Goal: Communication & Community: Answer question/provide support

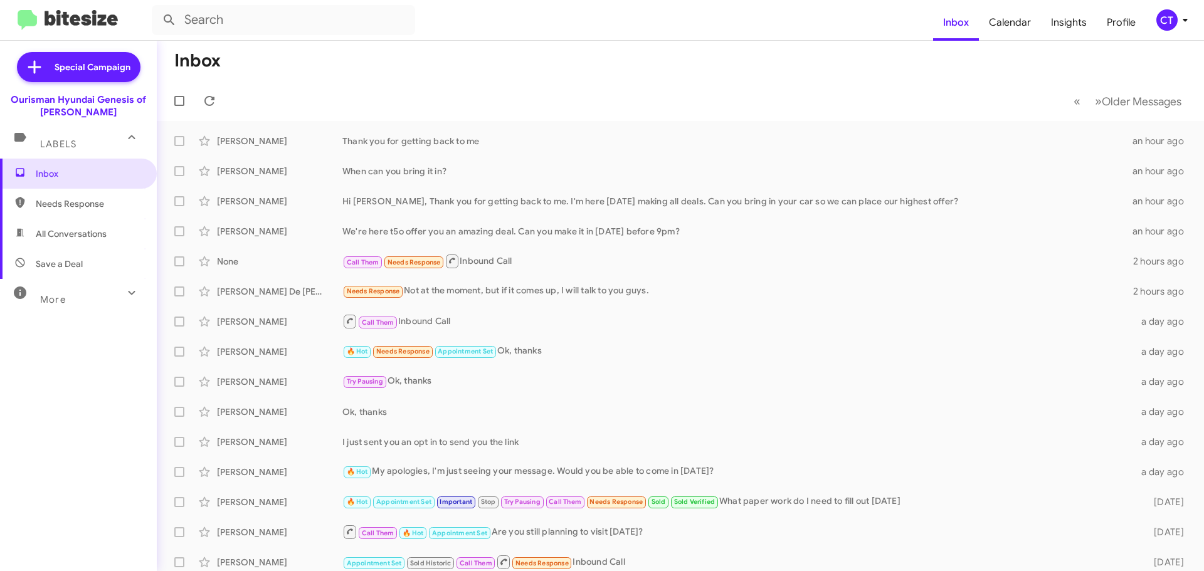
click at [1177, 23] on icon at bounding box center [1184, 20] width 15 height 15
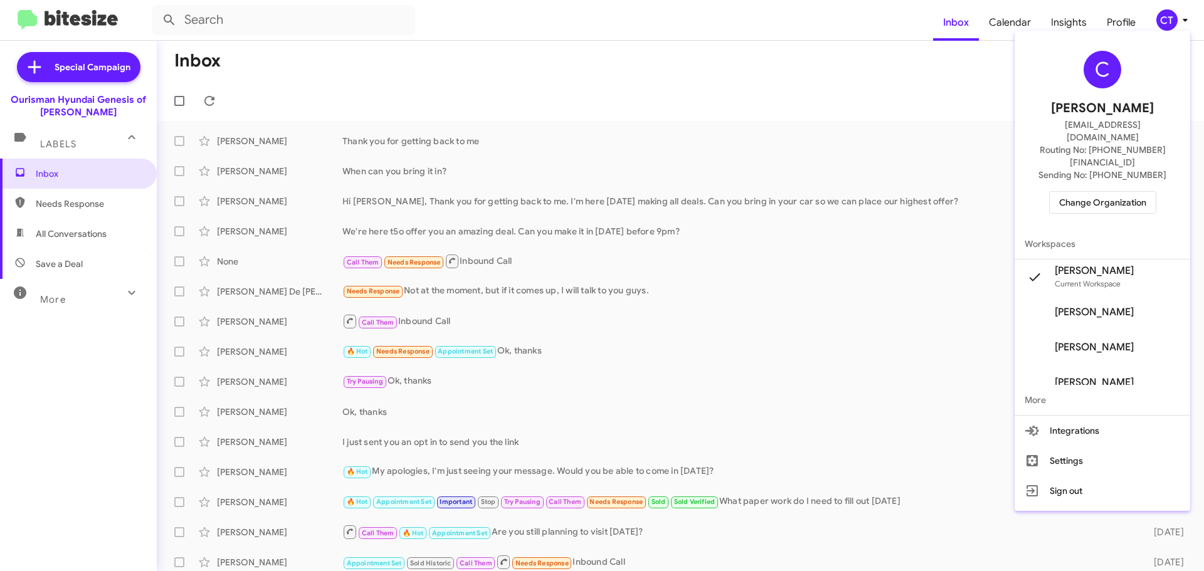
click at [1122, 162] on div "C Ciara Taylor ctaylor@ourismancars.com Routing No: +1 (301) 390-0880 Sending N…" at bounding box center [1102, 132] width 176 height 193
click at [1103, 167] on div "C Ciara Taylor ctaylor@ourismancars.com Routing No: +1 (301) 390-0880 Sending N…" at bounding box center [1102, 132] width 176 height 193
click at [1094, 192] on span "Change Organization" at bounding box center [1102, 202] width 87 height 21
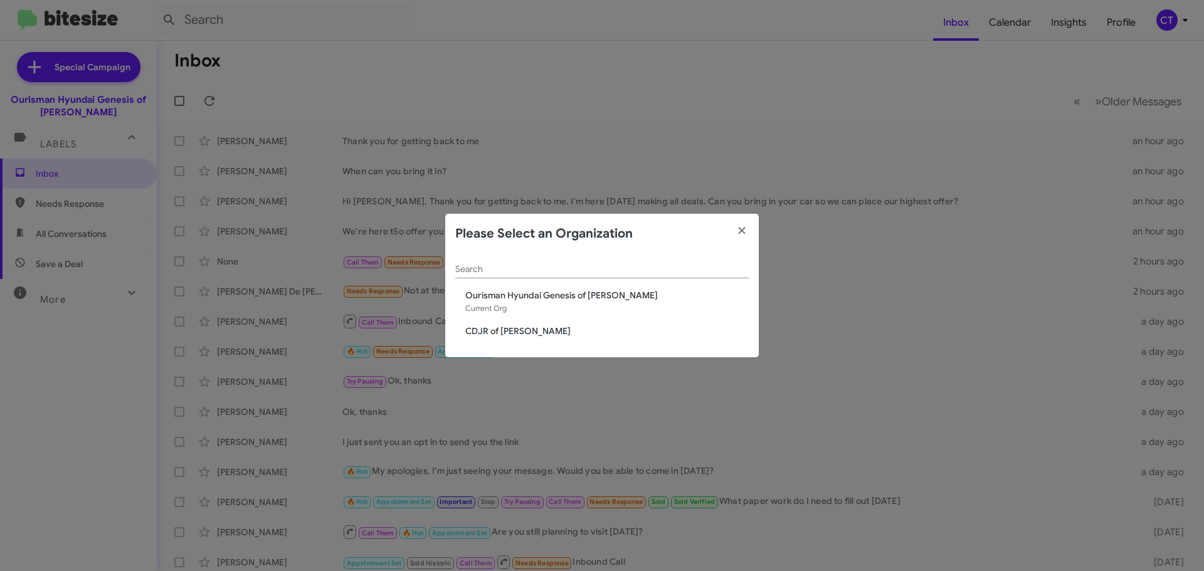
click at [513, 337] on span "CDJR of [PERSON_NAME]" at bounding box center [606, 331] width 283 height 13
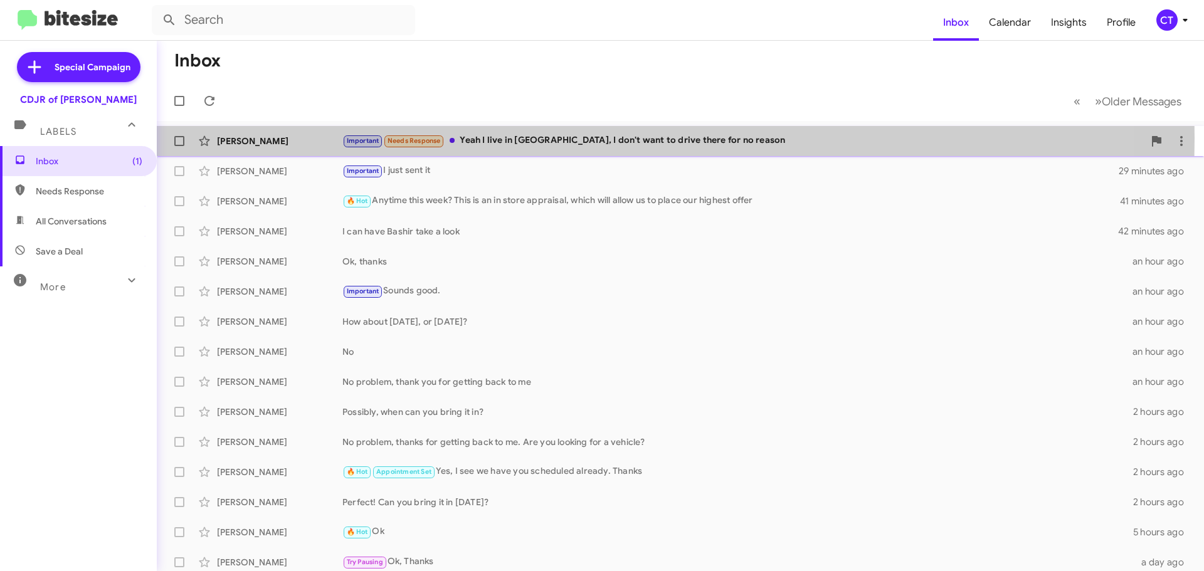
click at [527, 138] on div "Important Needs Response Yeah I live in Philly, I don't want to drive there for…" at bounding box center [742, 141] width 801 height 14
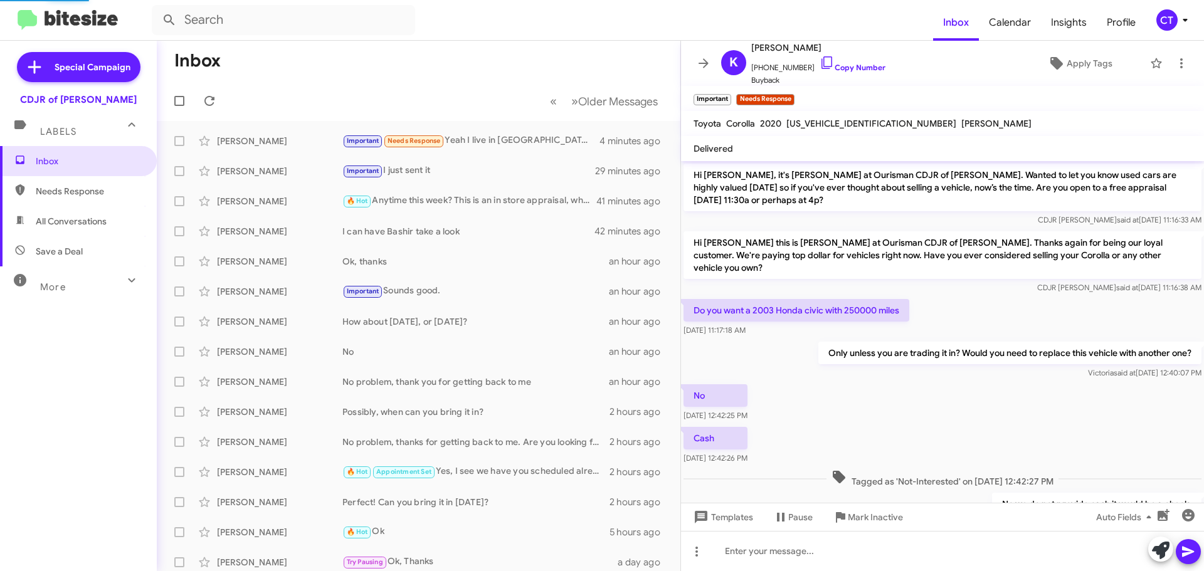
scroll to position [655, 0]
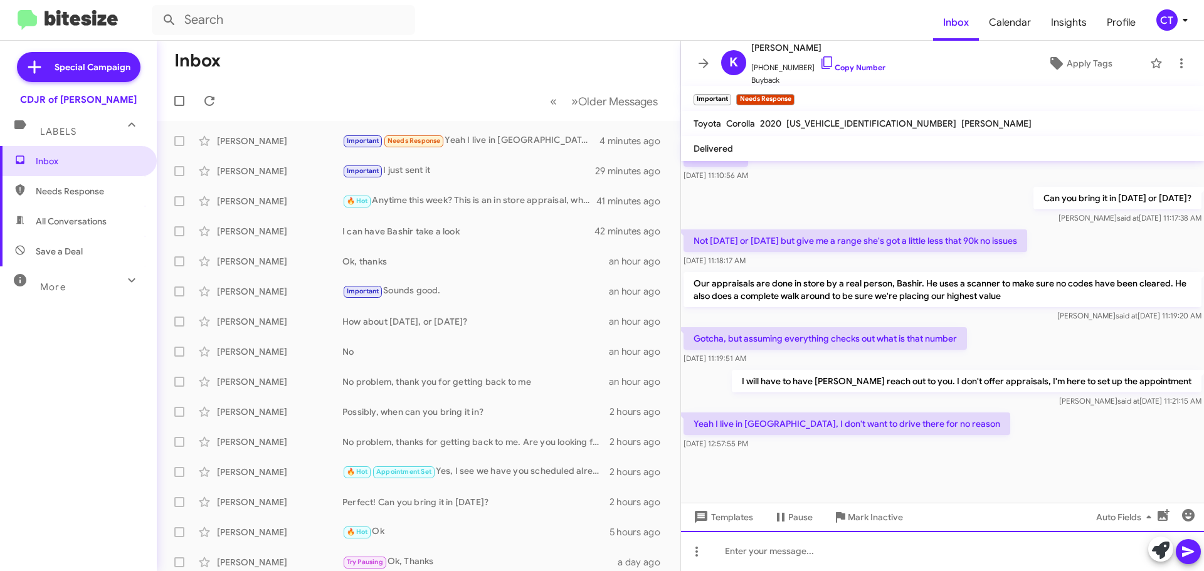
drag, startPoint x: 767, startPoint y: 566, endPoint x: 791, endPoint y: 555, distance: 25.8
click at [766, 565] on div at bounding box center [942, 551] width 523 height 40
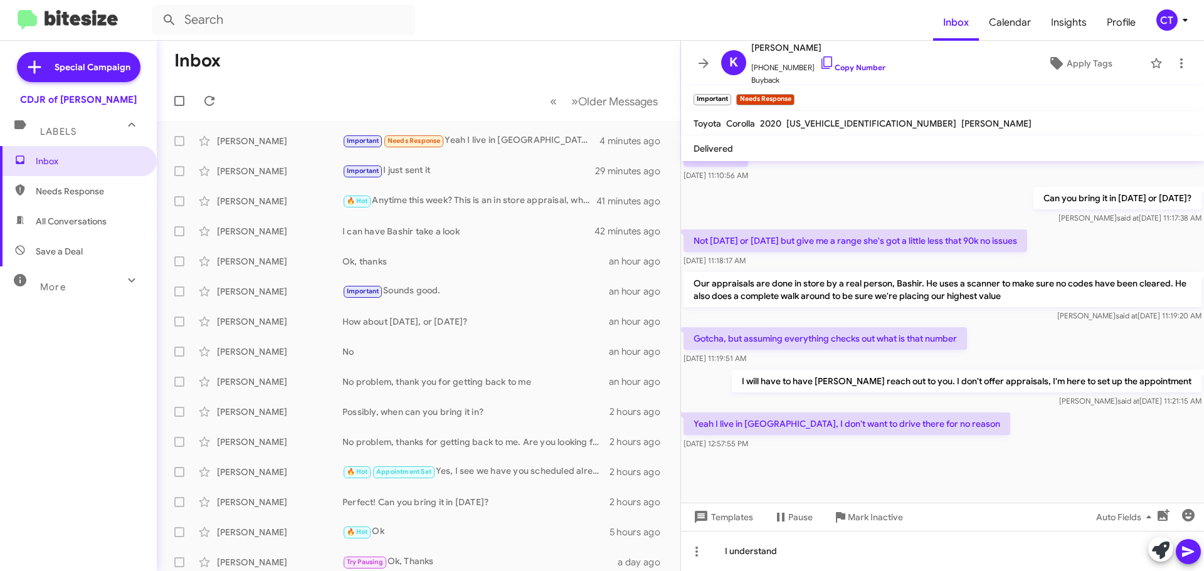
click at [1194, 550] on icon at bounding box center [1188, 551] width 15 height 15
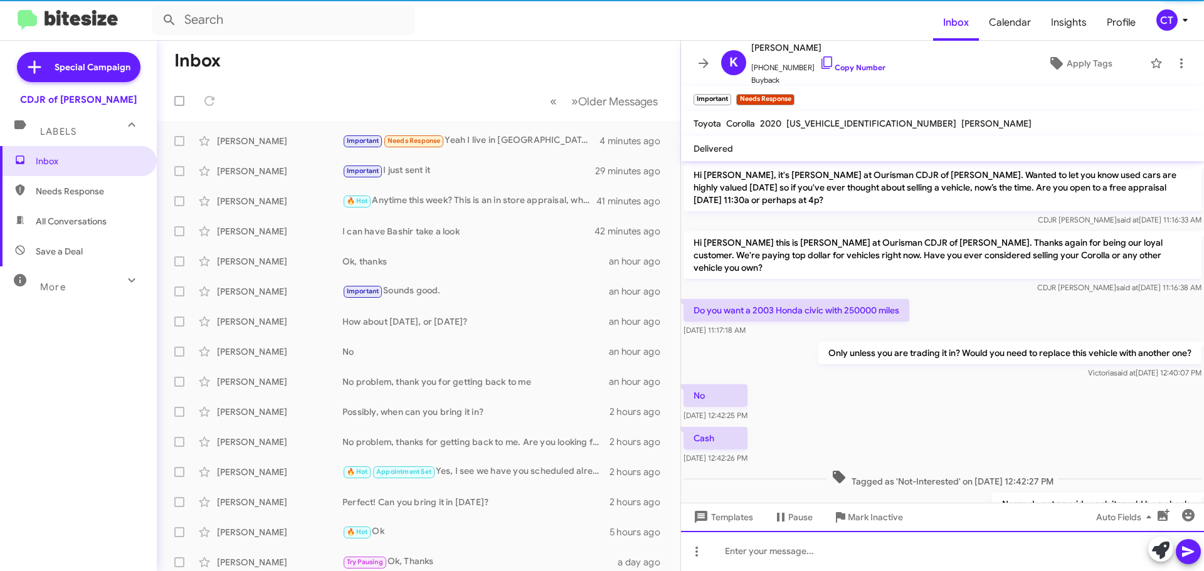
scroll to position [63, 0]
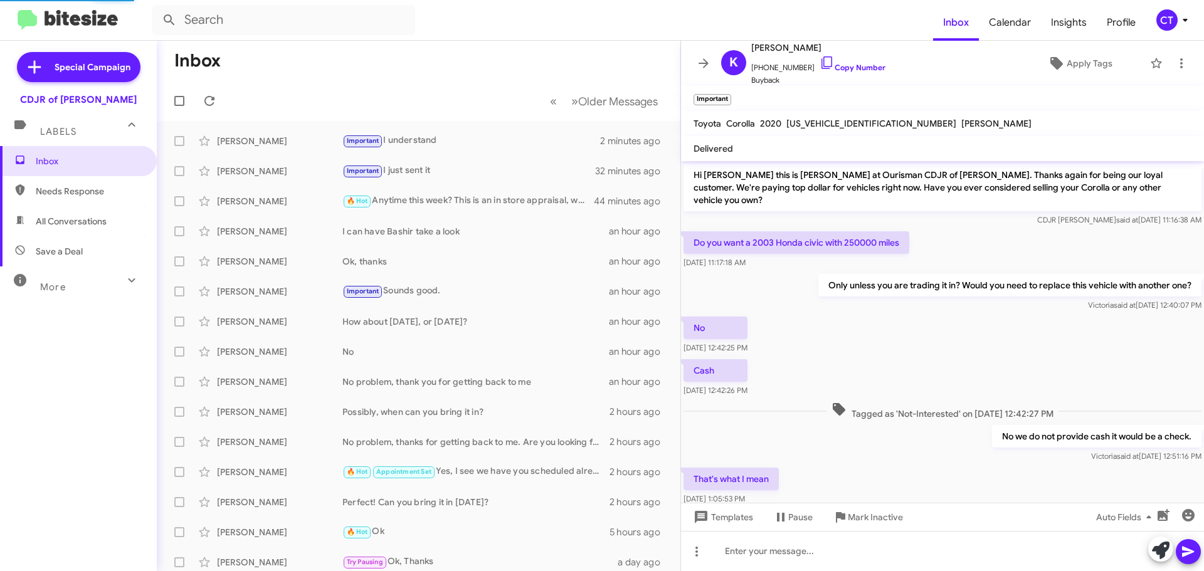
scroll to position [604, 0]
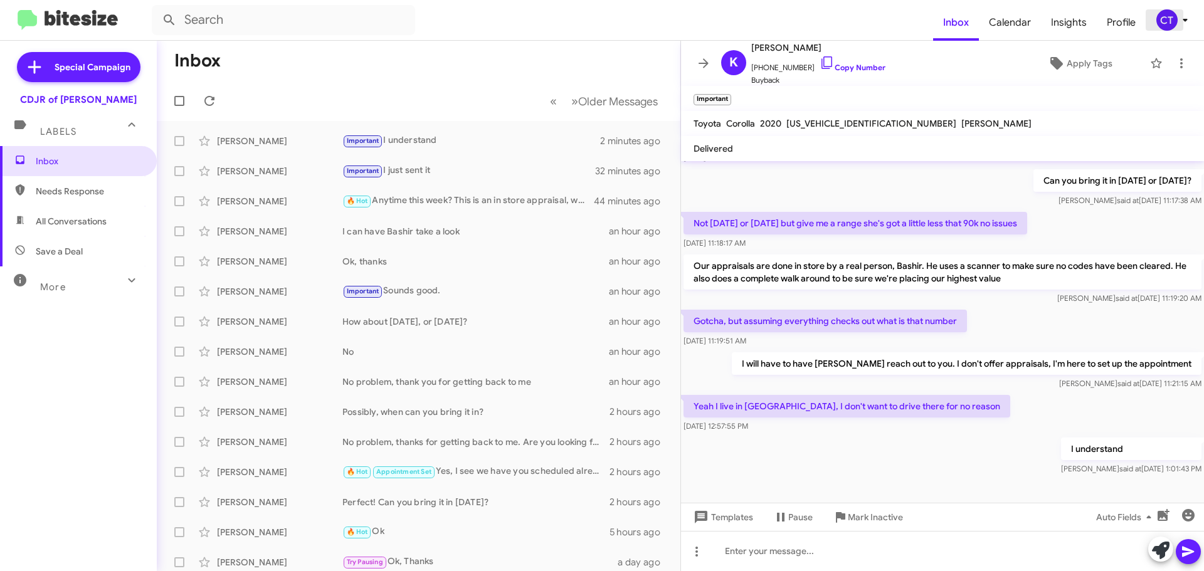
click at [1184, 21] on icon at bounding box center [1184, 20] width 4 height 3
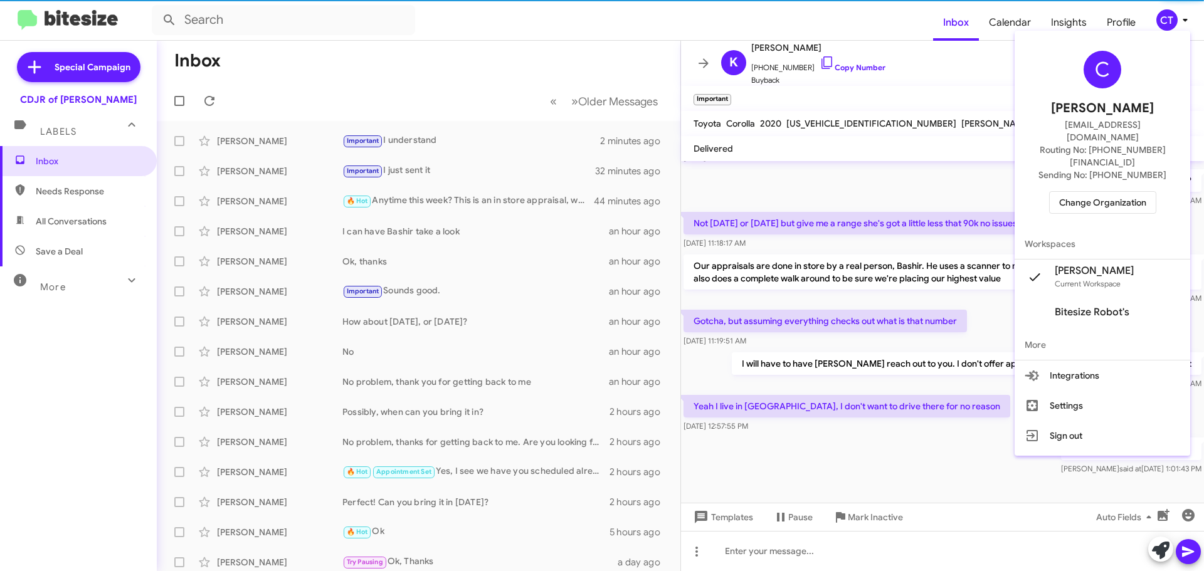
click at [1098, 192] on span "Change Organization" at bounding box center [1102, 202] width 87 height 21
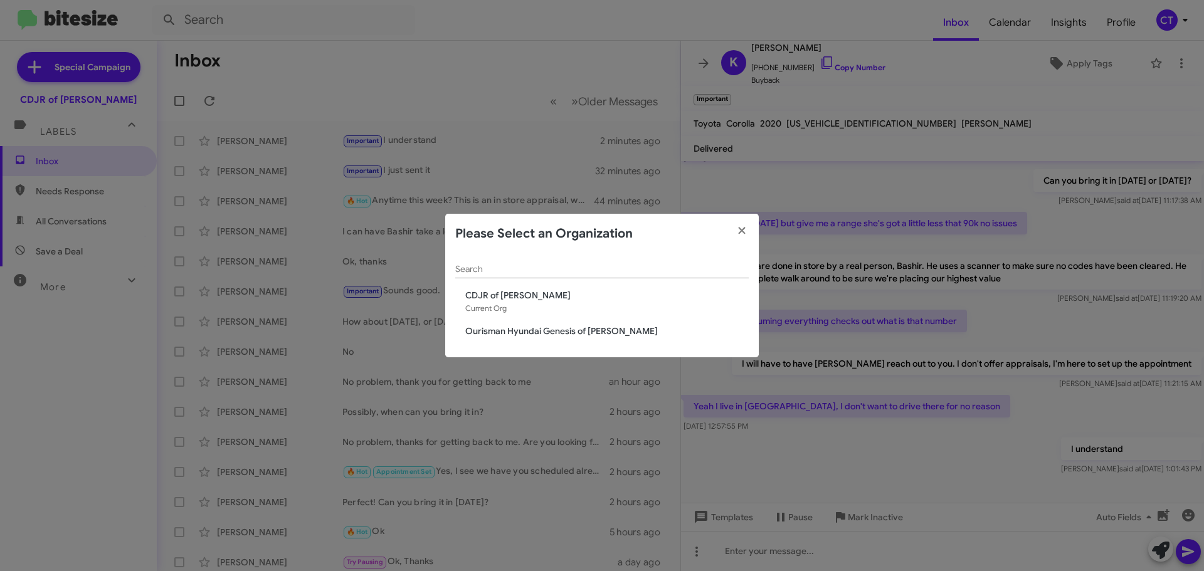
click at [471, 335] on span "Ourisman Hyundai Genesis of [PERSON_NAME]" at bounding box center [606, 331] width 283 height 13
